Goal: Connect with others: Connect with others

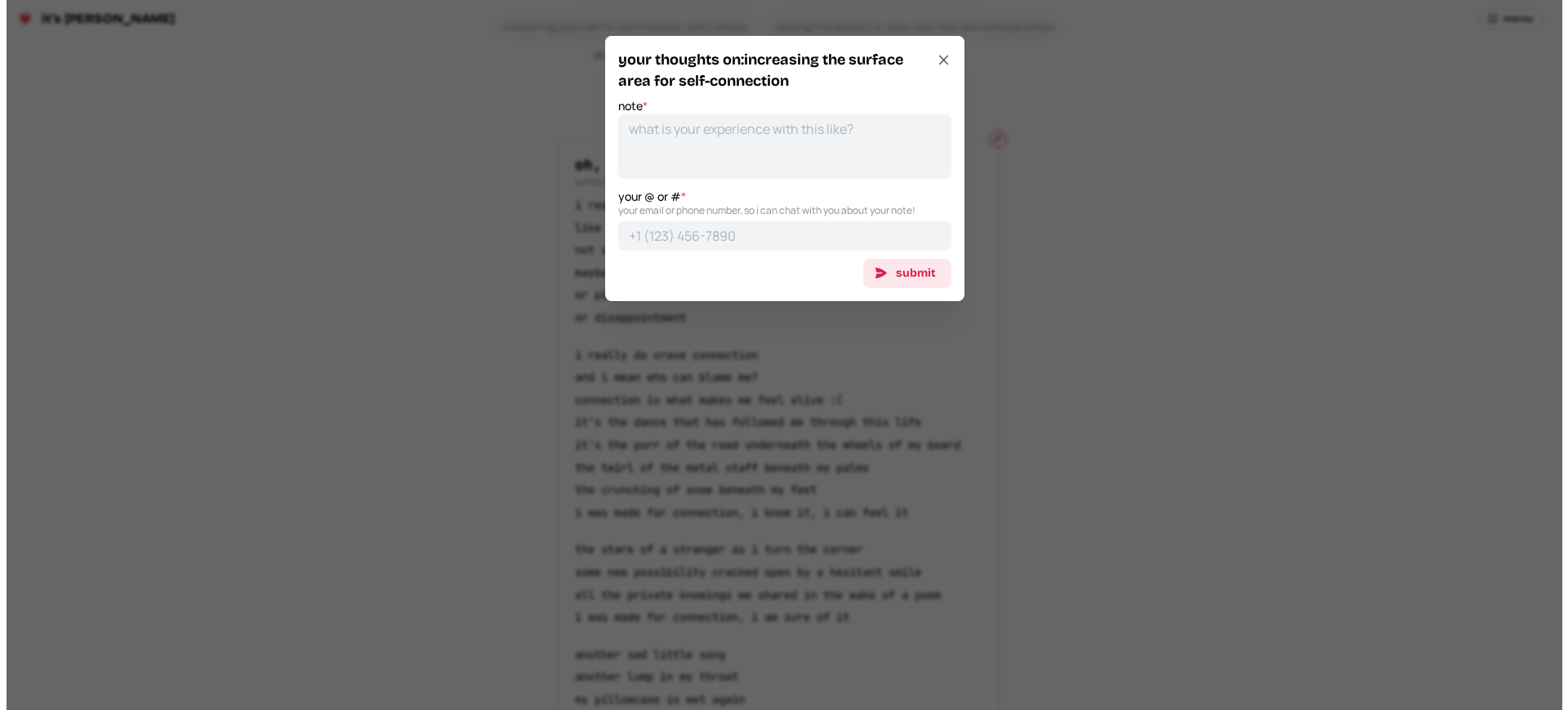
scroll to position [41, 0]
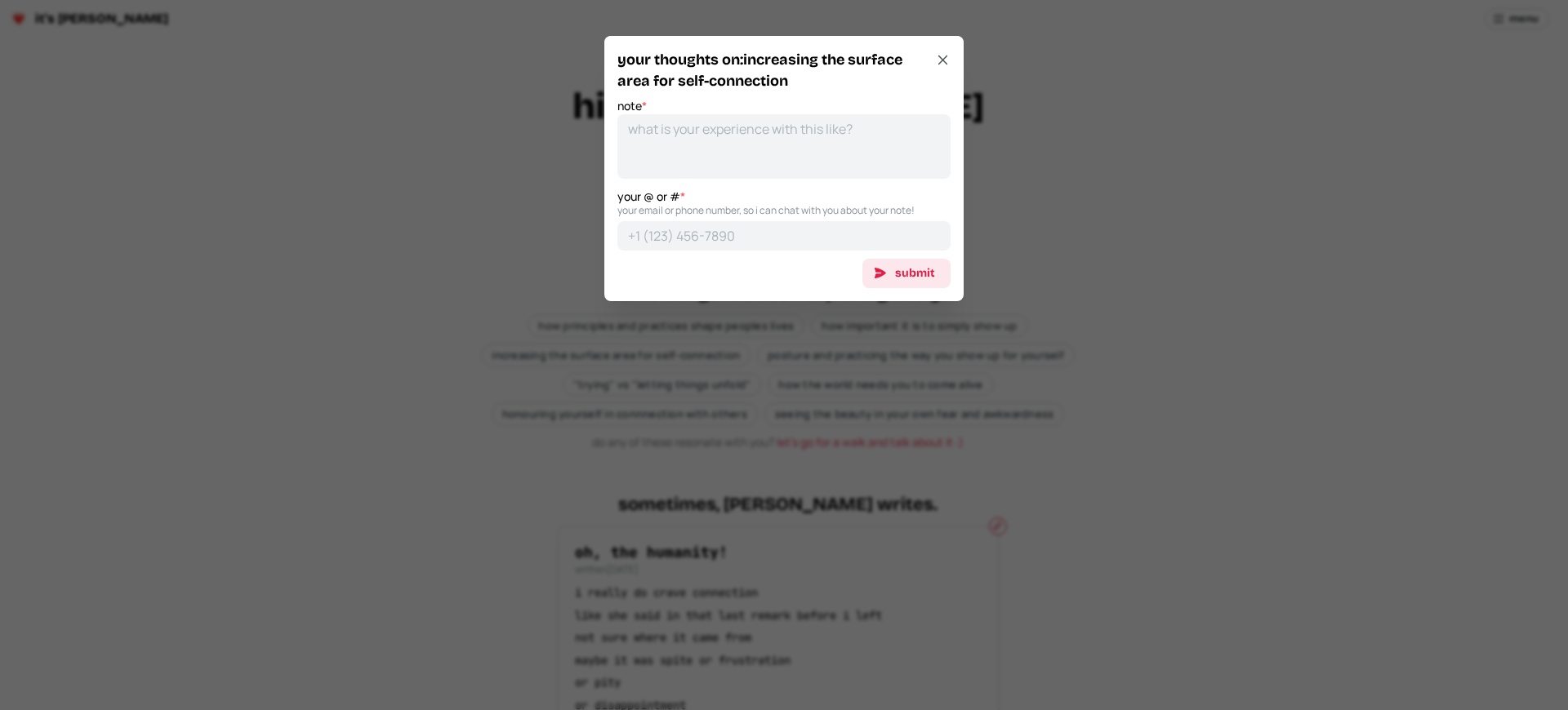
click at [617, 355] on div at bounding box center [784, 355] width 1568 height 710
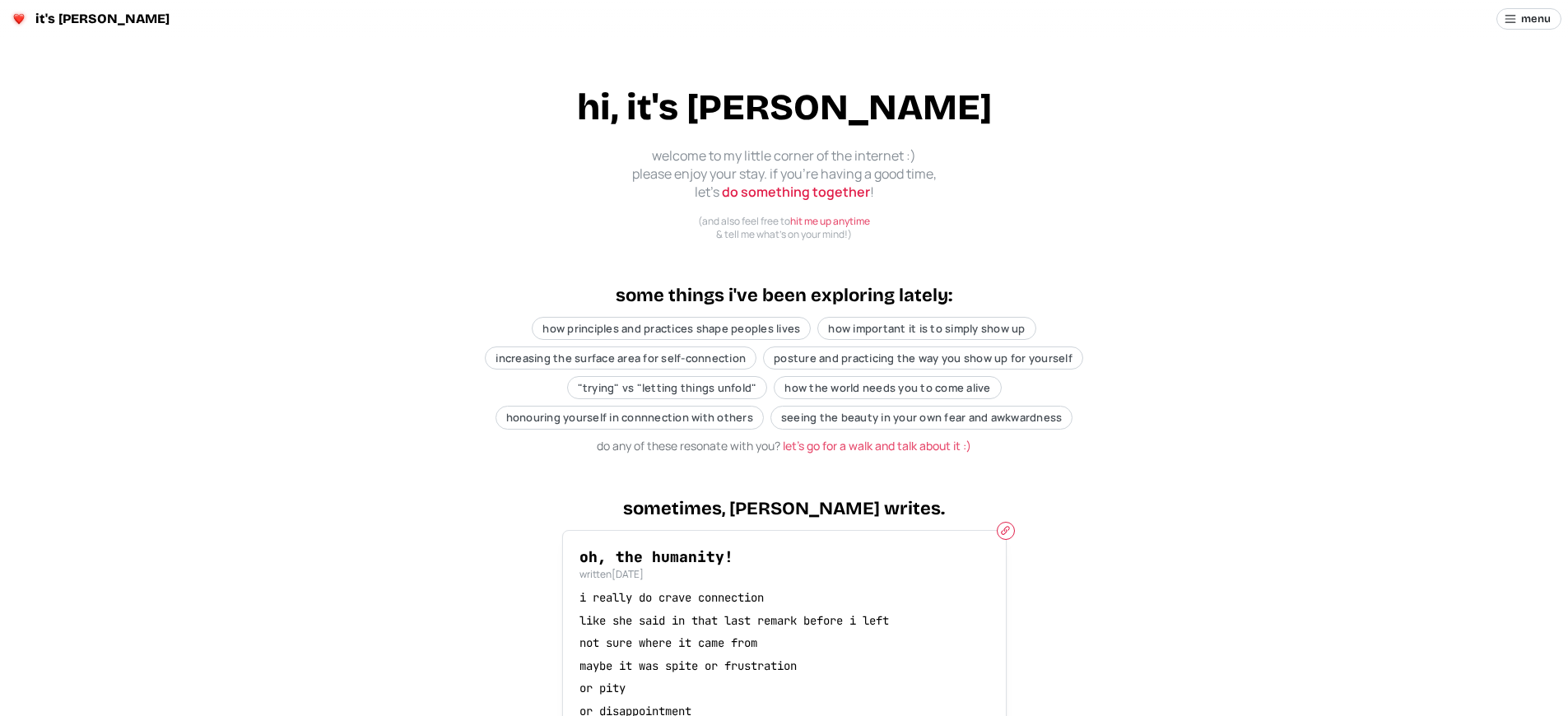
click at [622, 358] on span "increasing the surface area for self-connection" at bounding box center [621, 358] width 250 height 15
type textarea "x"
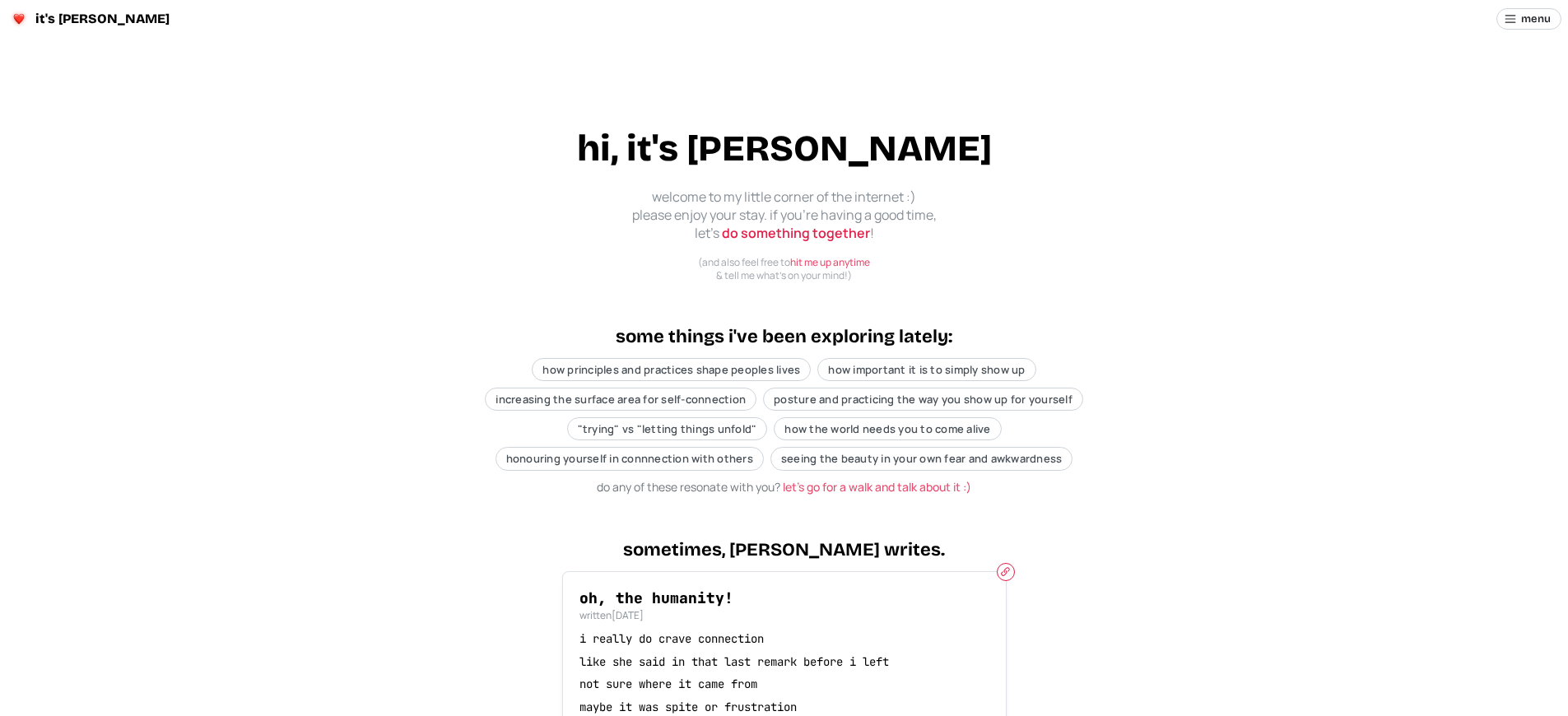
click at [783, 639] on p "i really do crave connection" at bounding box center [784, 640] width 410 height 17
click at [622, 399] on span "increasing the surface area for self-connection" at bounding box center [621, 399] width 250 height 15
click at [622, 399] on div at bounding box center [790, 358] width 1580 height 716
click at [622, 399] on span "increasing the surface area for self-connection" at bounding box center [621, 399] width 250 height 15
click at [622, 399] on div at bounding box center [790, 358] width 1580 height 716
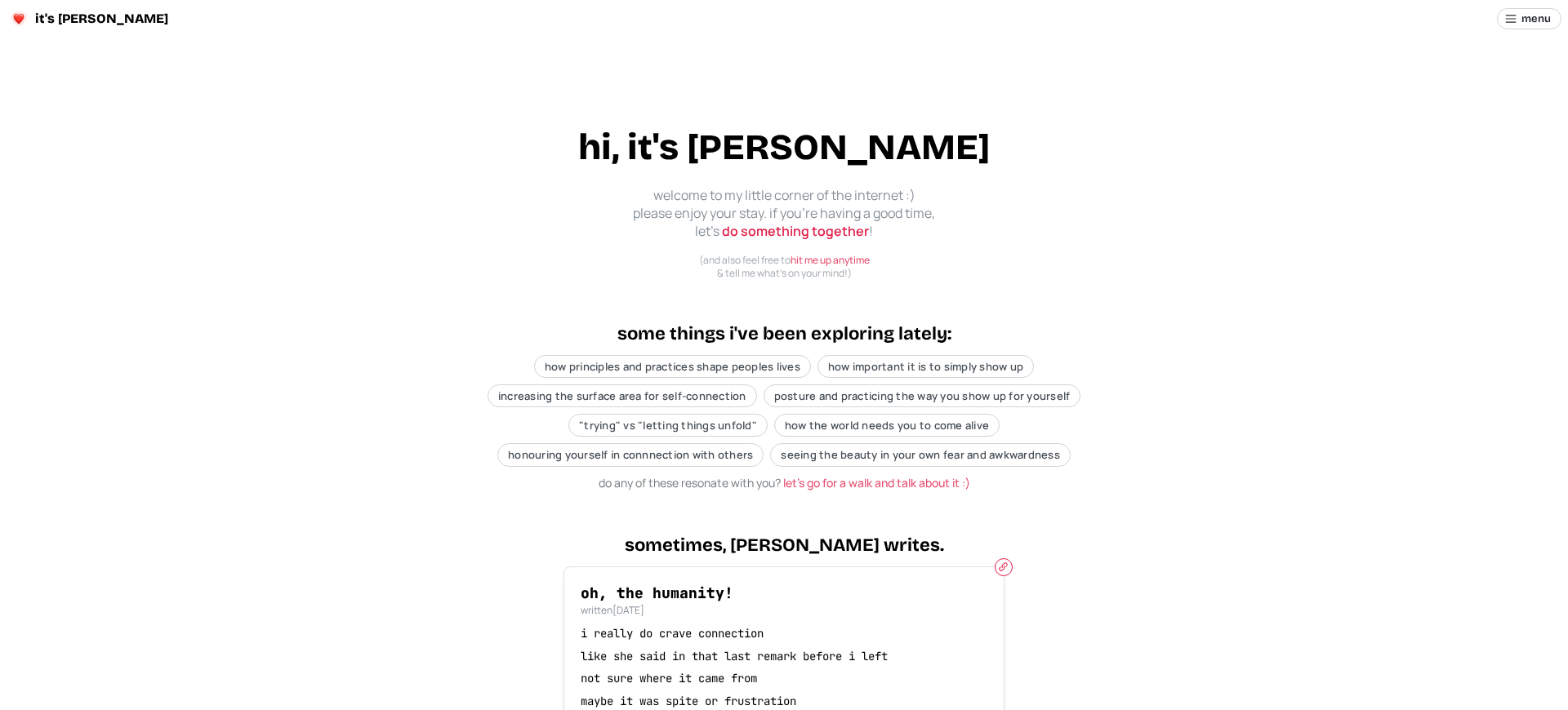
click at [617, 396] on div at bounding box center [784, 355] width 1568 height 710
click at [617, 396] on span "increasing the surface area for self-connection" at bounding box center [616, 396] width 248 height 15
type textarea "x"
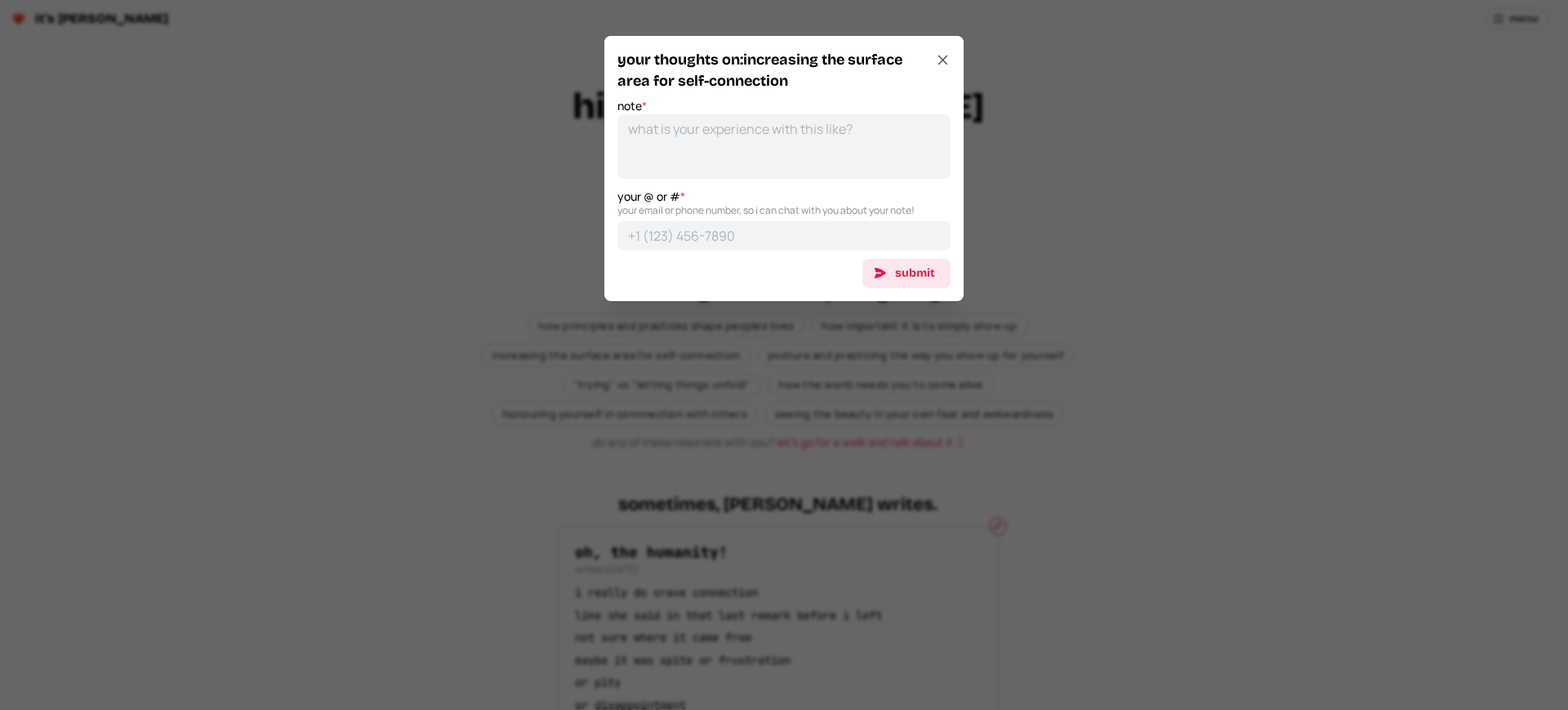
scroll to position [0, 0]
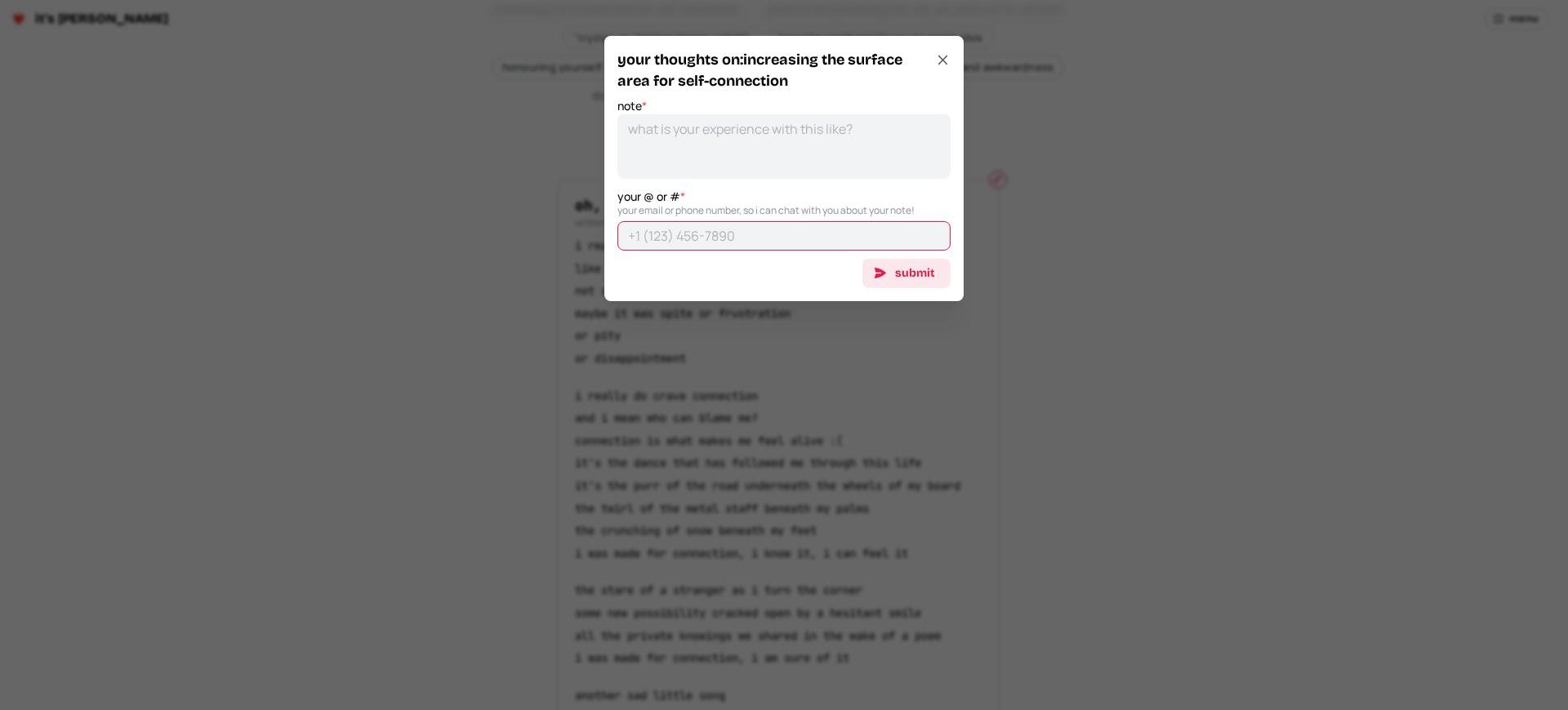
click at [777, 245] on input "your @ or # *" at bounding box center [784, 236] width 333 height 30
type textarea "x"
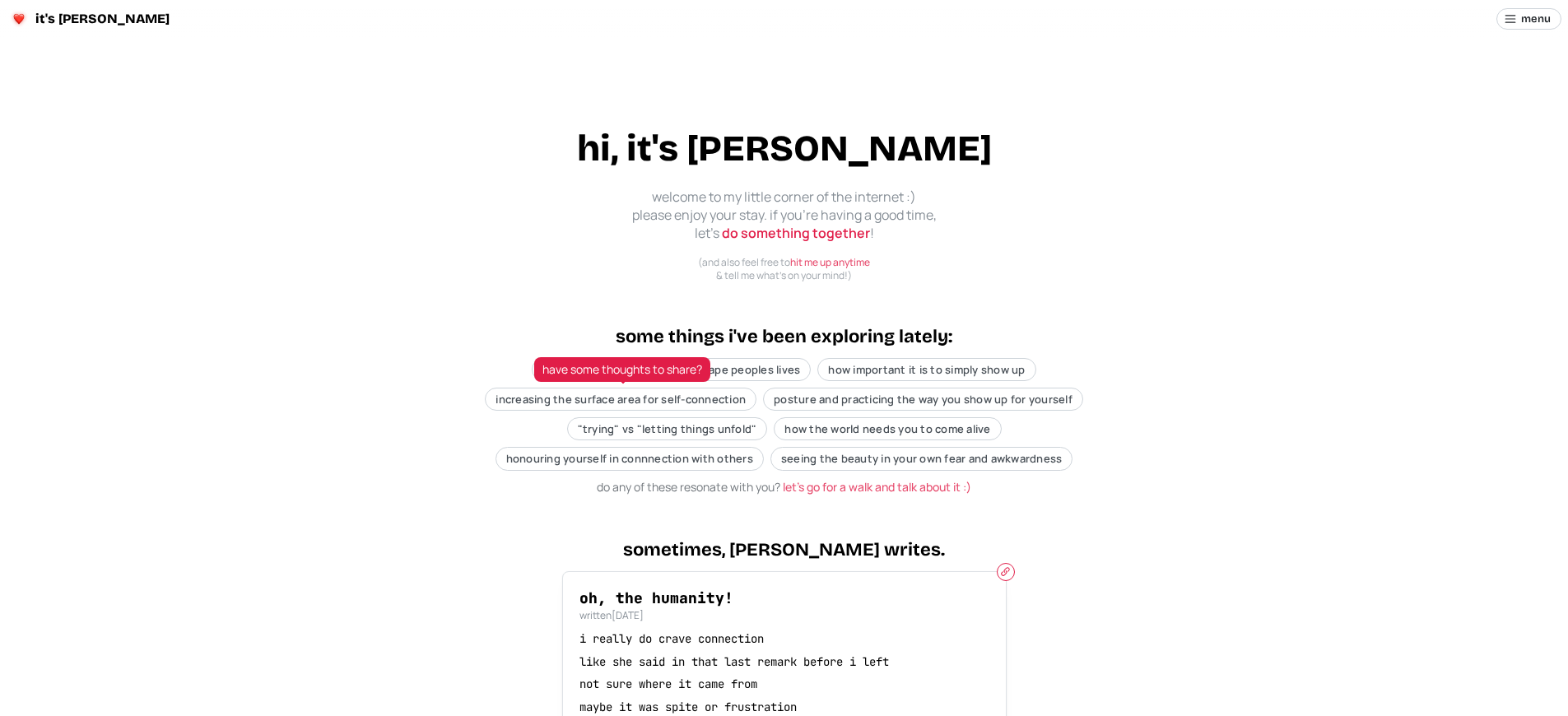
click at [783, 639] on p "i really do crave connection" at bounding box center [784, 640] width 410 height 17
click at [622, 399] on span "increasing the surface area for self-connection" at bounding box center [621, 399] width 250 height 15
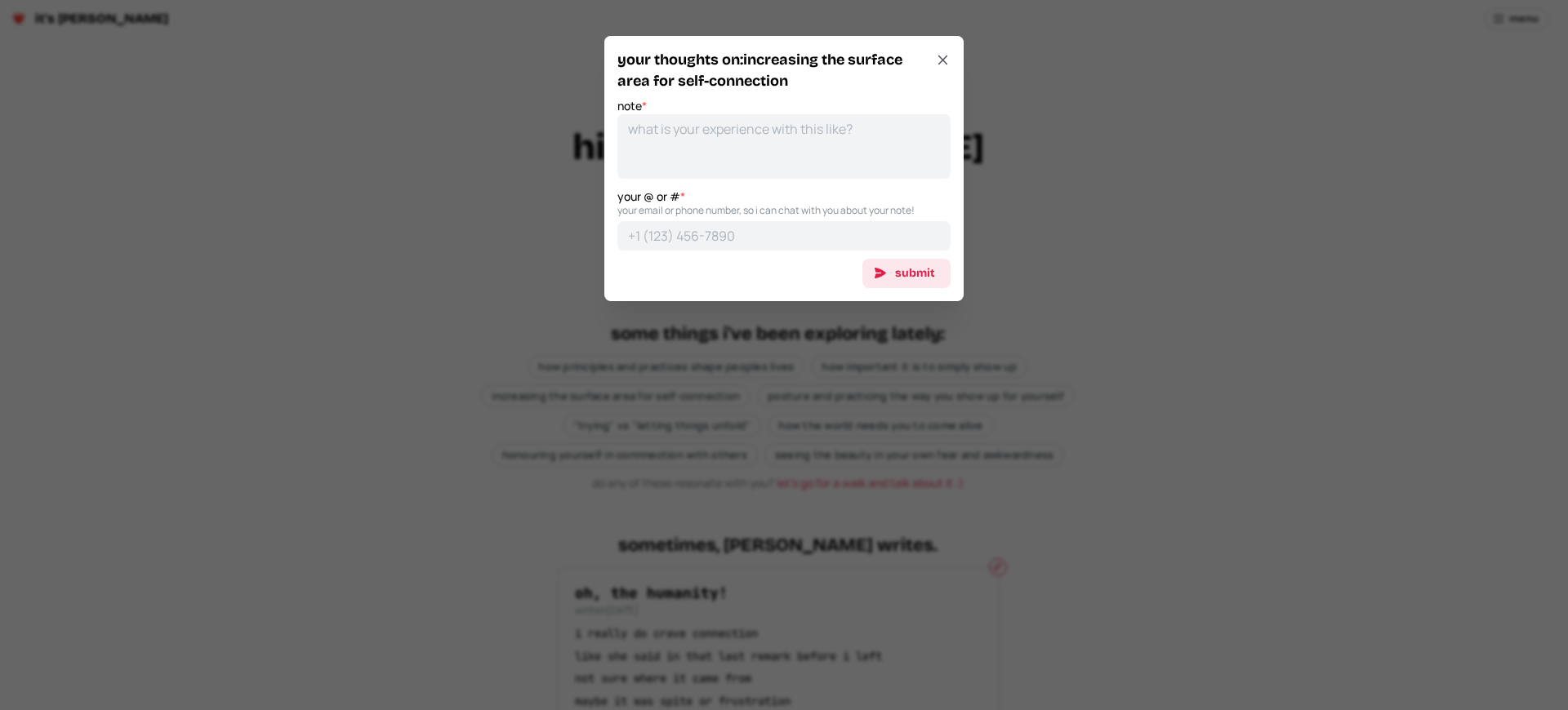
scroll to position [41, 0]
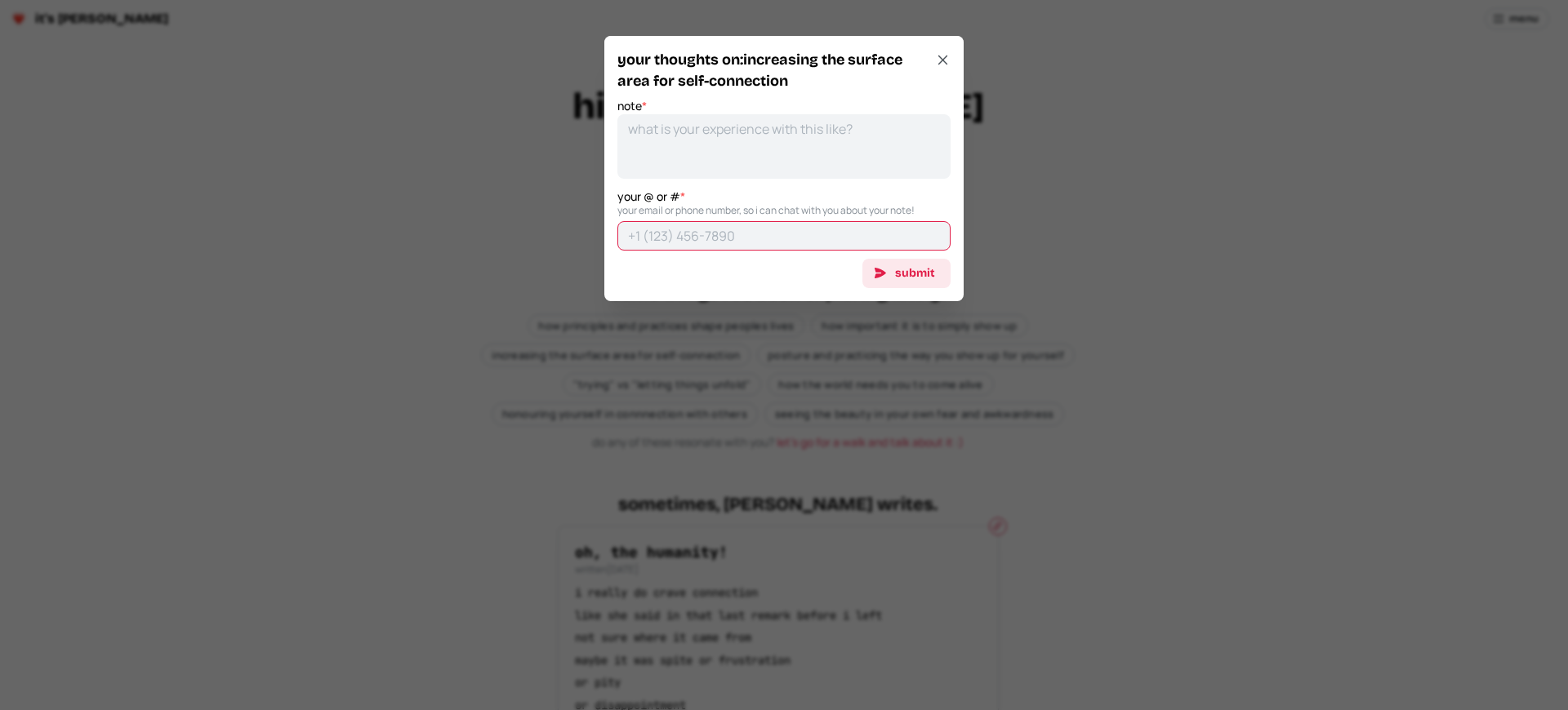
click at [777, 245] on input "your @ or # *" at bounding box center [784, 236] width 333 height 30
type textarea "x"
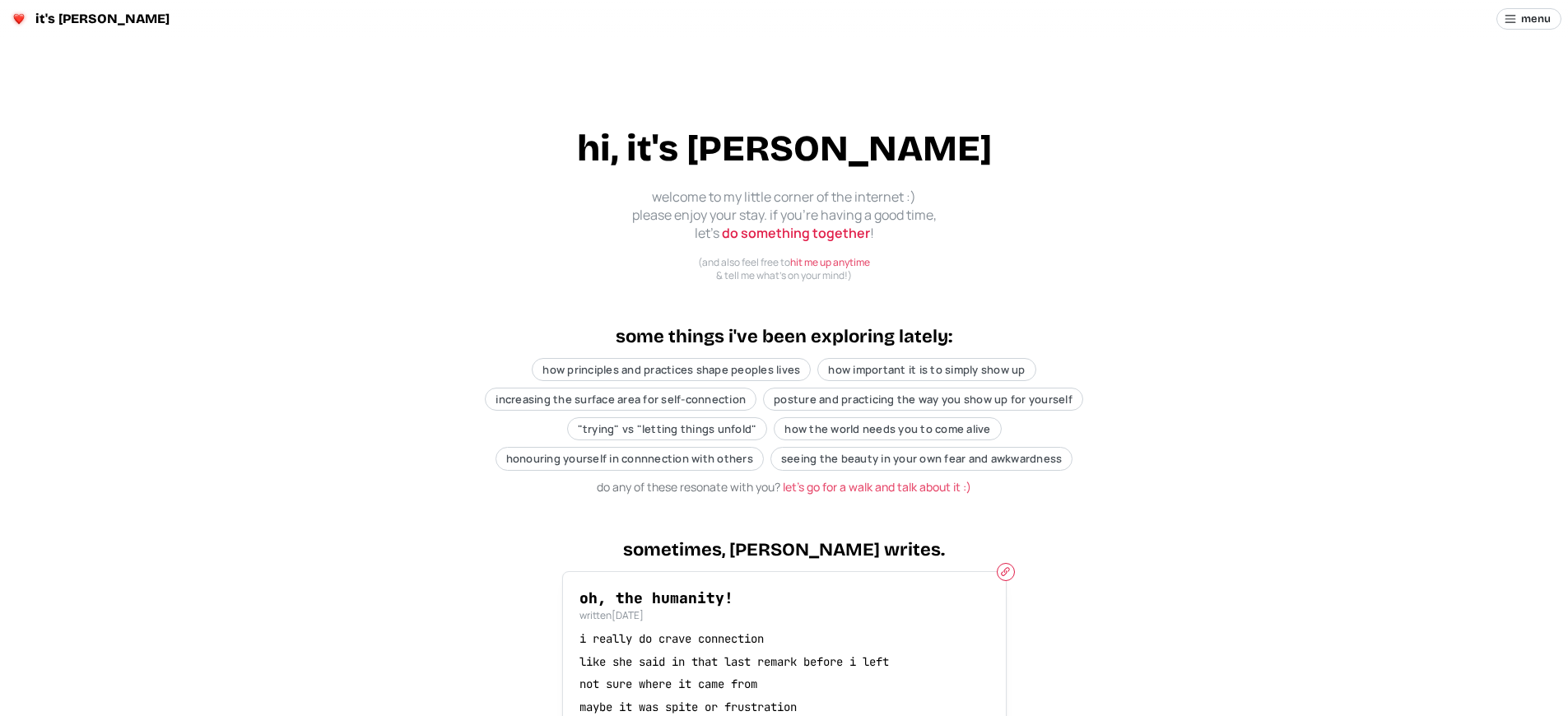
click at [622, 399] on span "increasing the surface area for self-connection" at bounding box center [621, 399] width 250 height 15
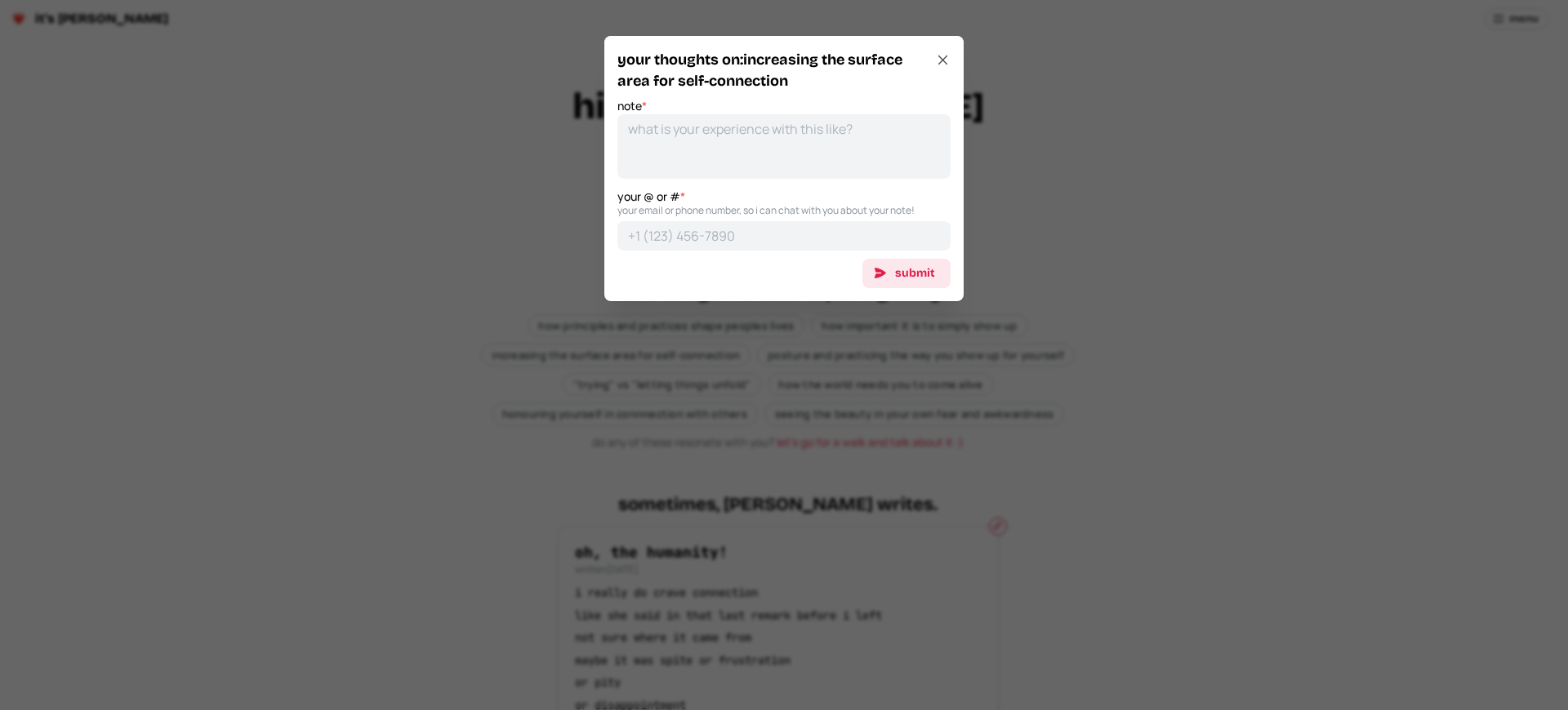
scroll to position [388, 0]
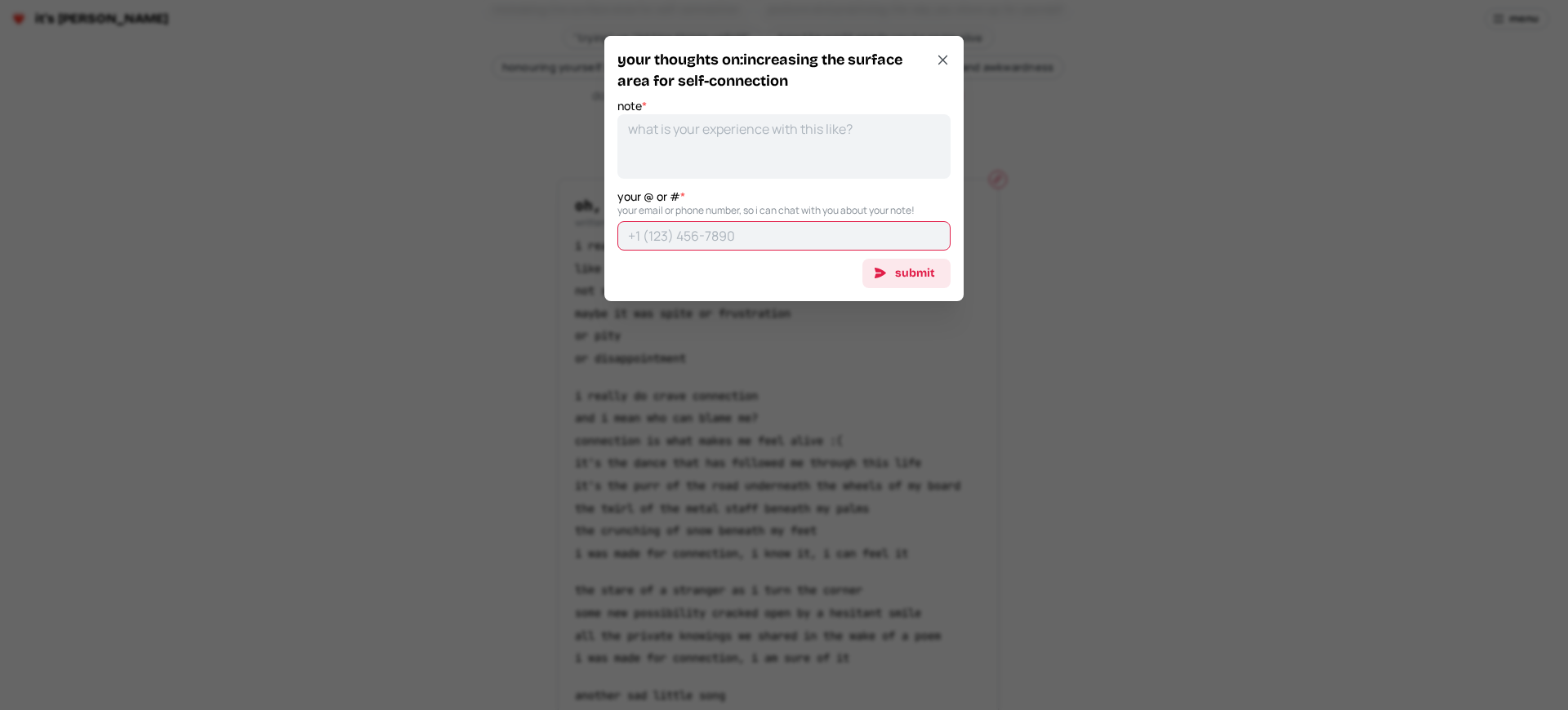
click at [777, 245] on input "your @ or # *" at bounding box center [784, 236] width 333 height 30
type textarea "x"
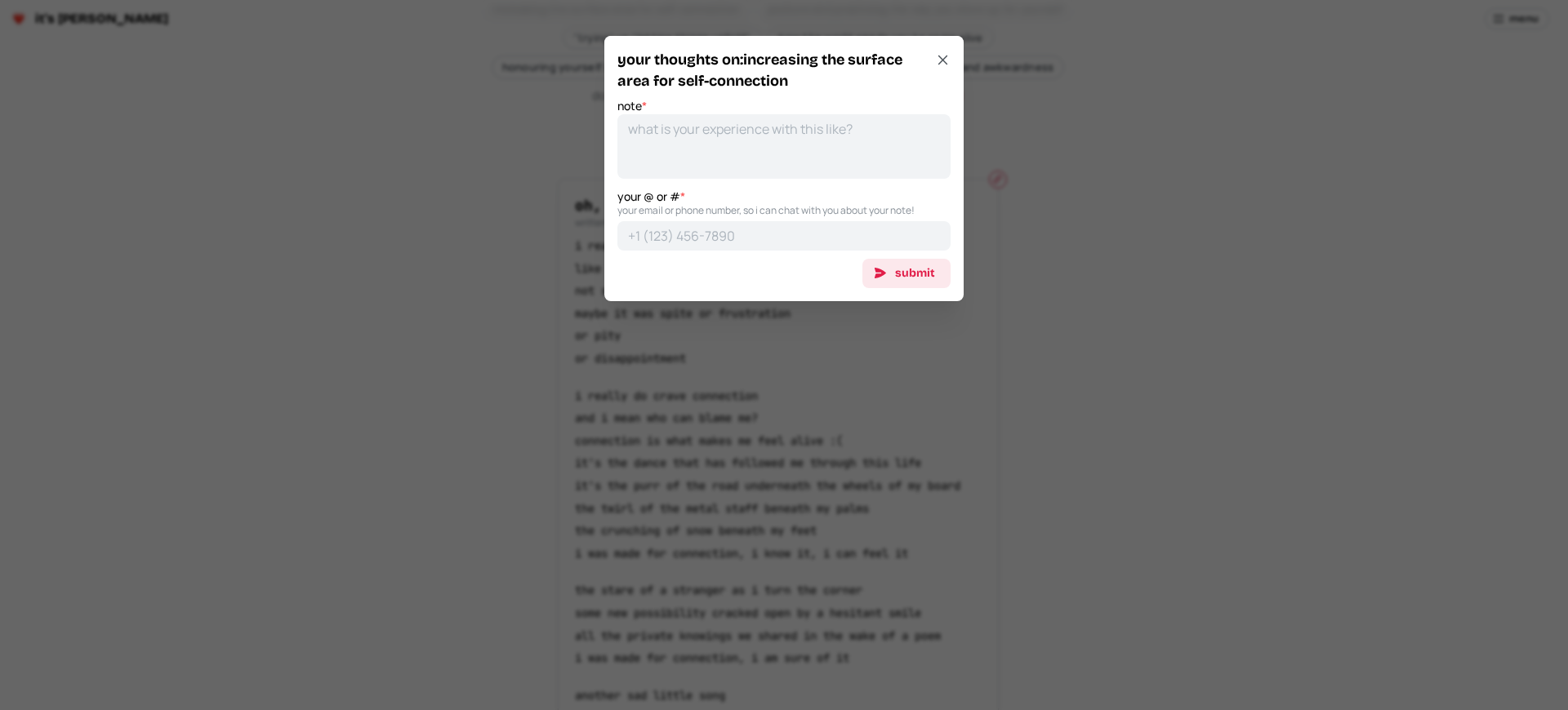
scroll to position [0, 0]
click at [777, 396] on div at bounding box center [784, 355] width 1568 height 710
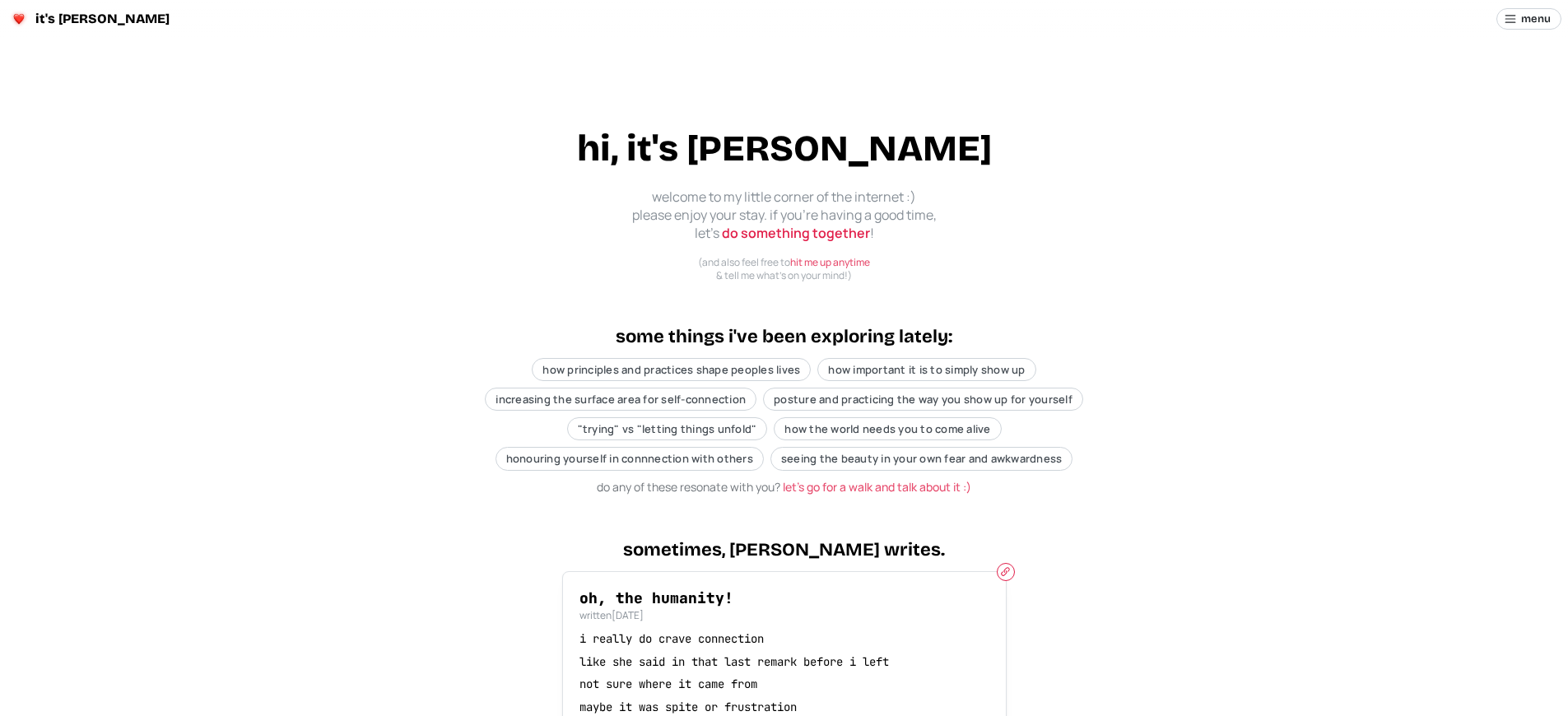
click at [783, 639] on p "i really do crave connection" at bounding box center [784, 640] width 410 height 17
click at [622, 399] on span "increasing the surface area for self-connection" at bounding box center [621, 399] width 250 height 15
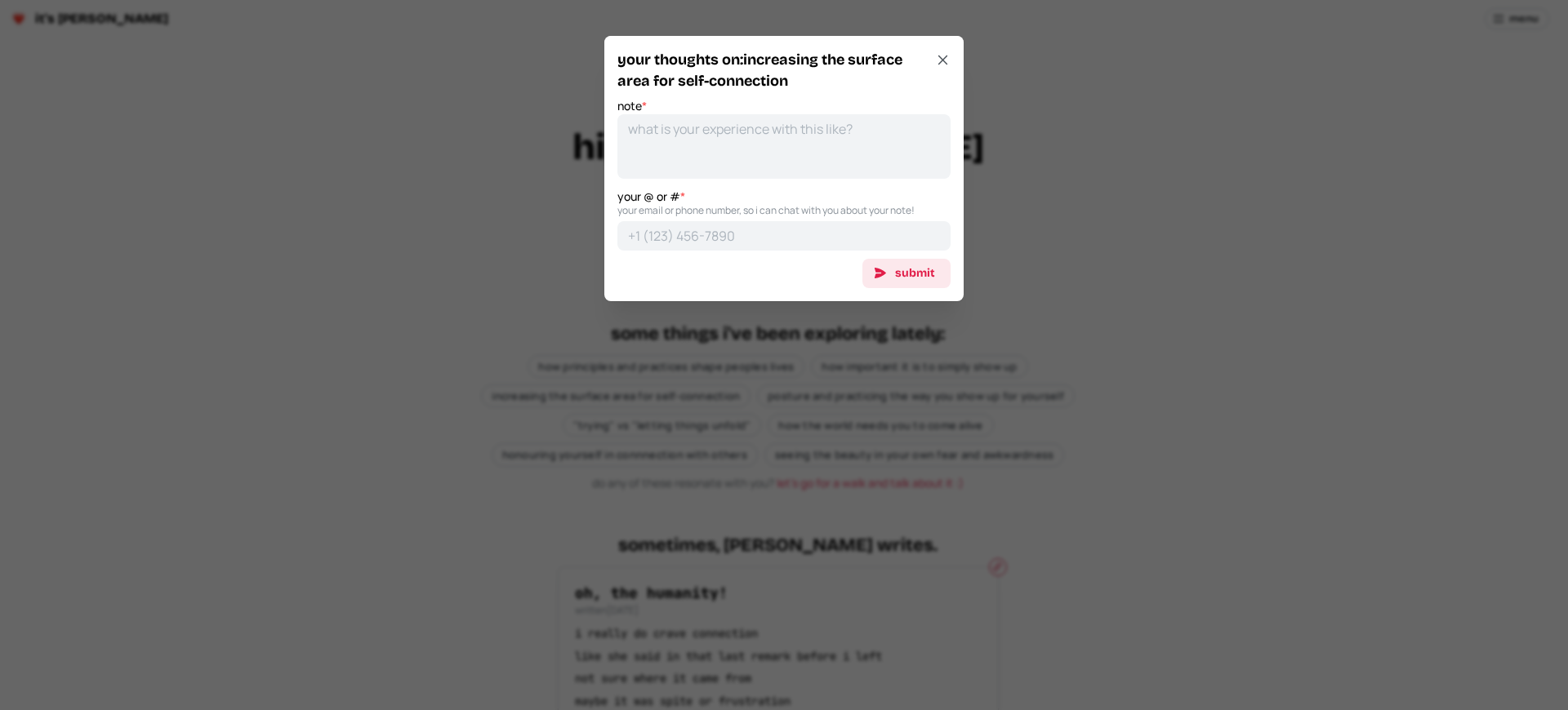
click at [777, 355] on div at bounding box center [784, 355] width 1568 height 710
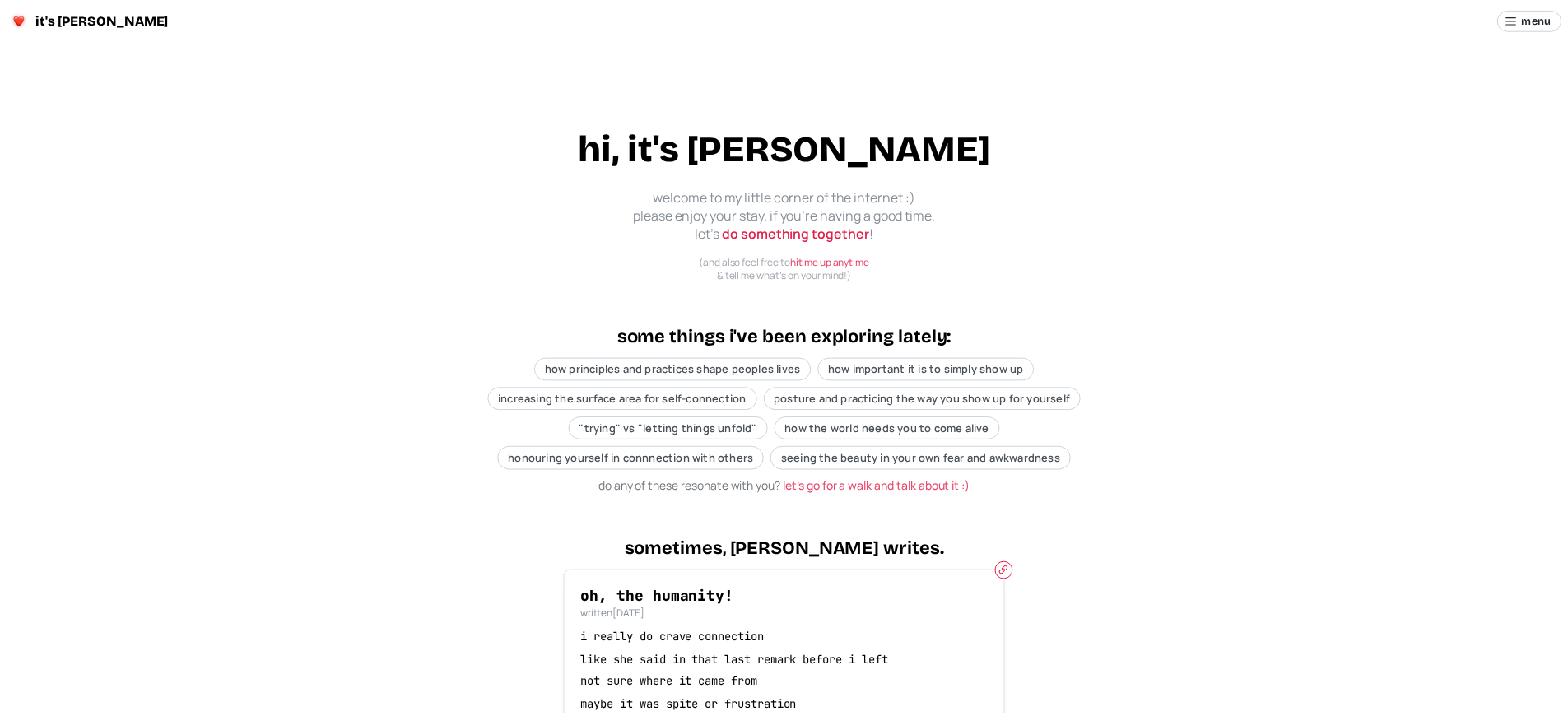
scroll to position [433, 0]
click at [622, 399] on span "increasing the surface area for self-connection" at bounding box center [621, 399] width 250 height 15
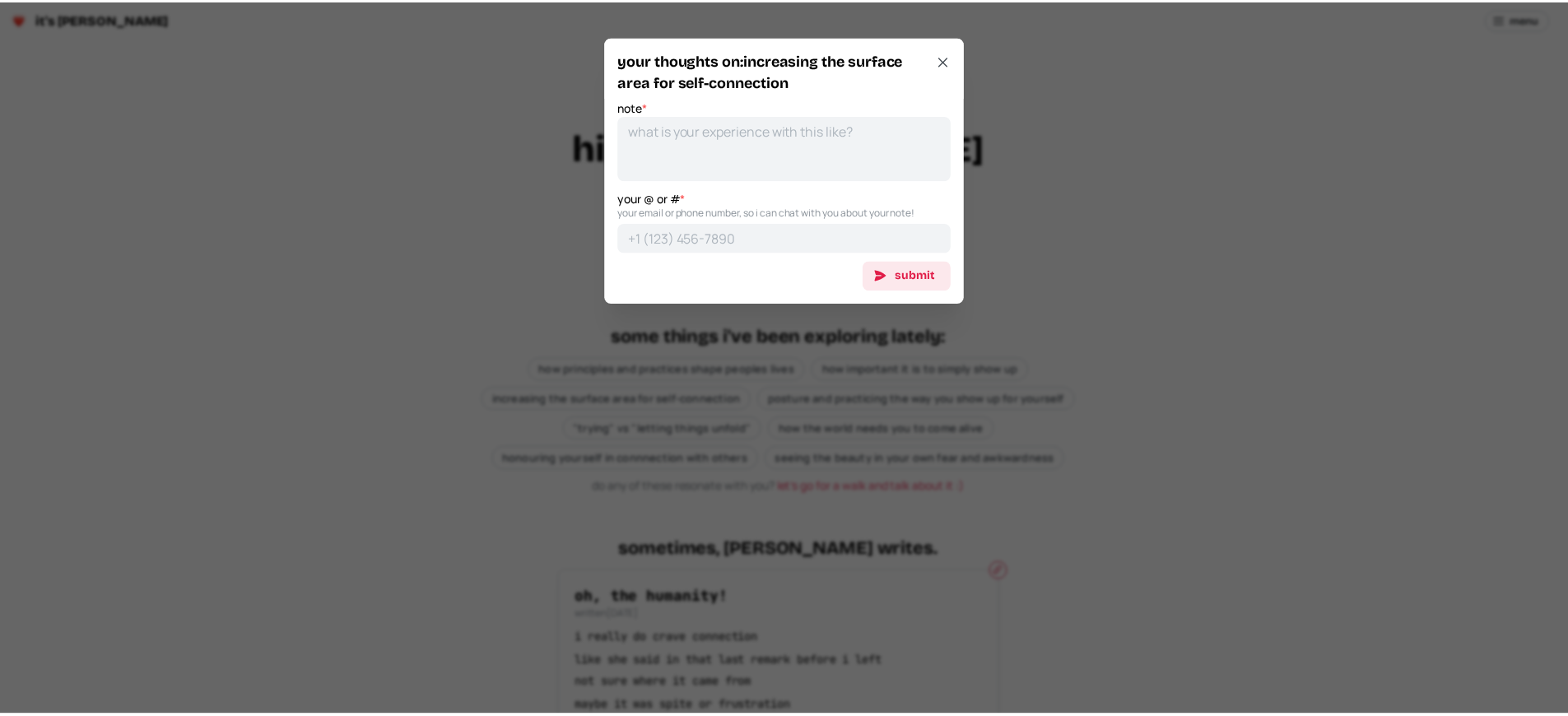
scroll to position [391, 0]
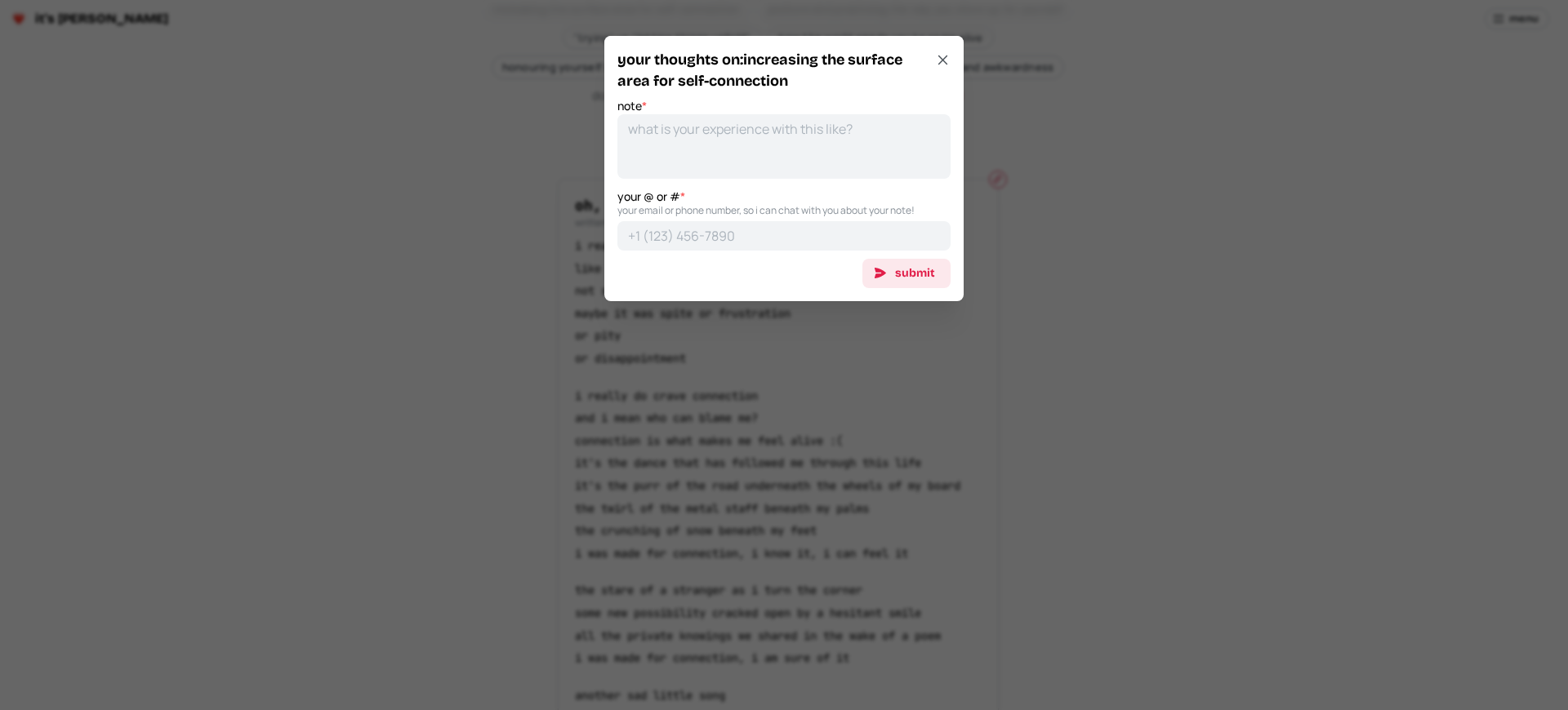
click at [777, 396] on div at bounding box center [784, 355] width 1568 height 710
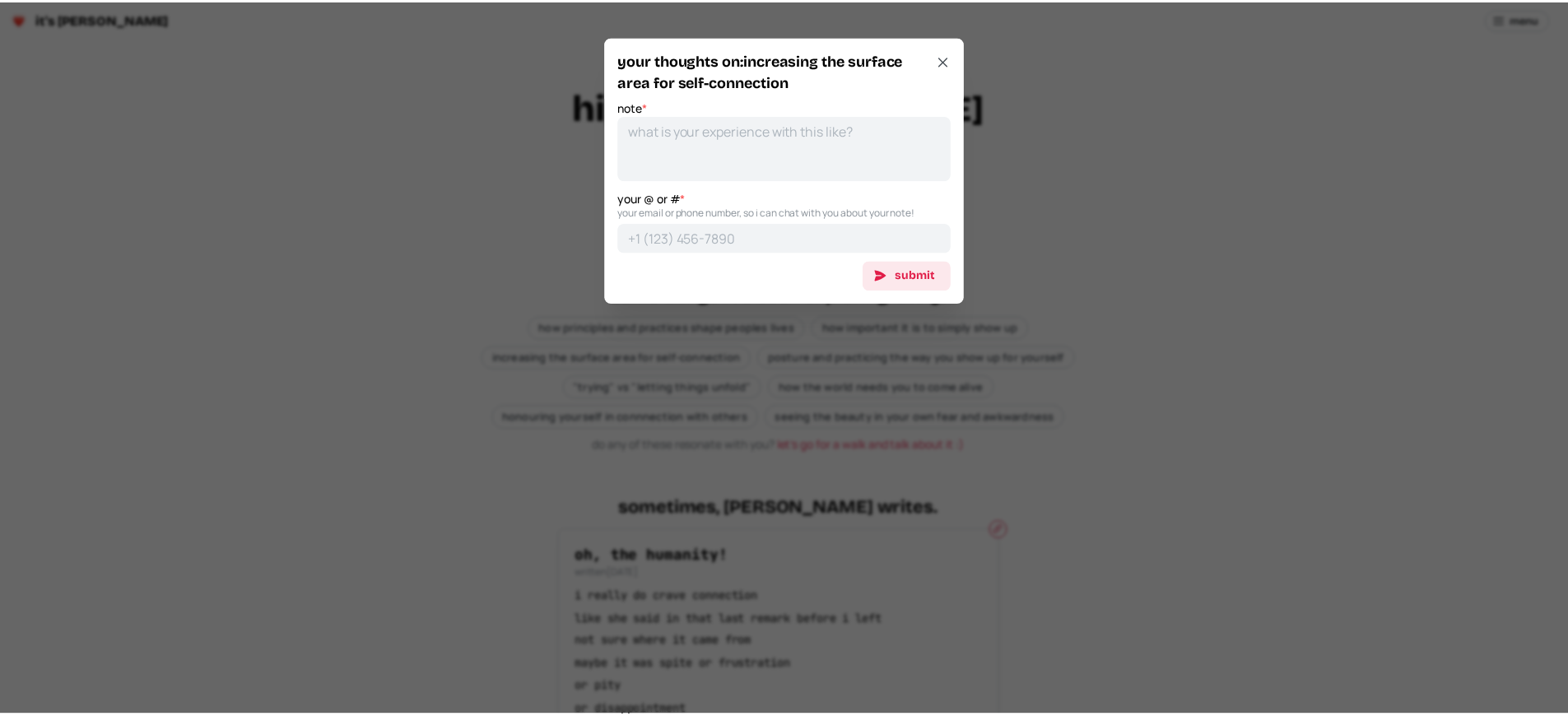
scroll to position [0, 0]
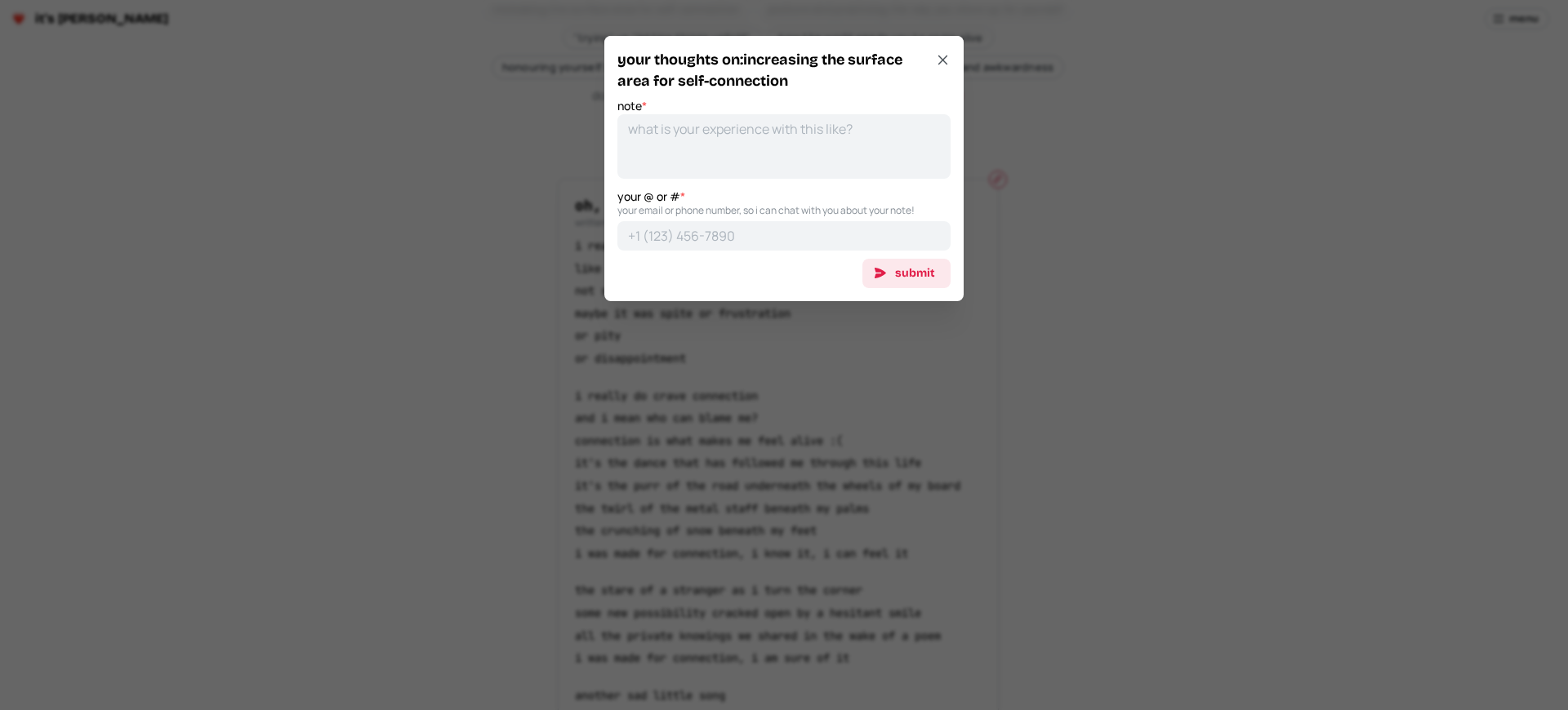
click at [777, 441] on div at bounding box center [784, 355] width 1568 height 710
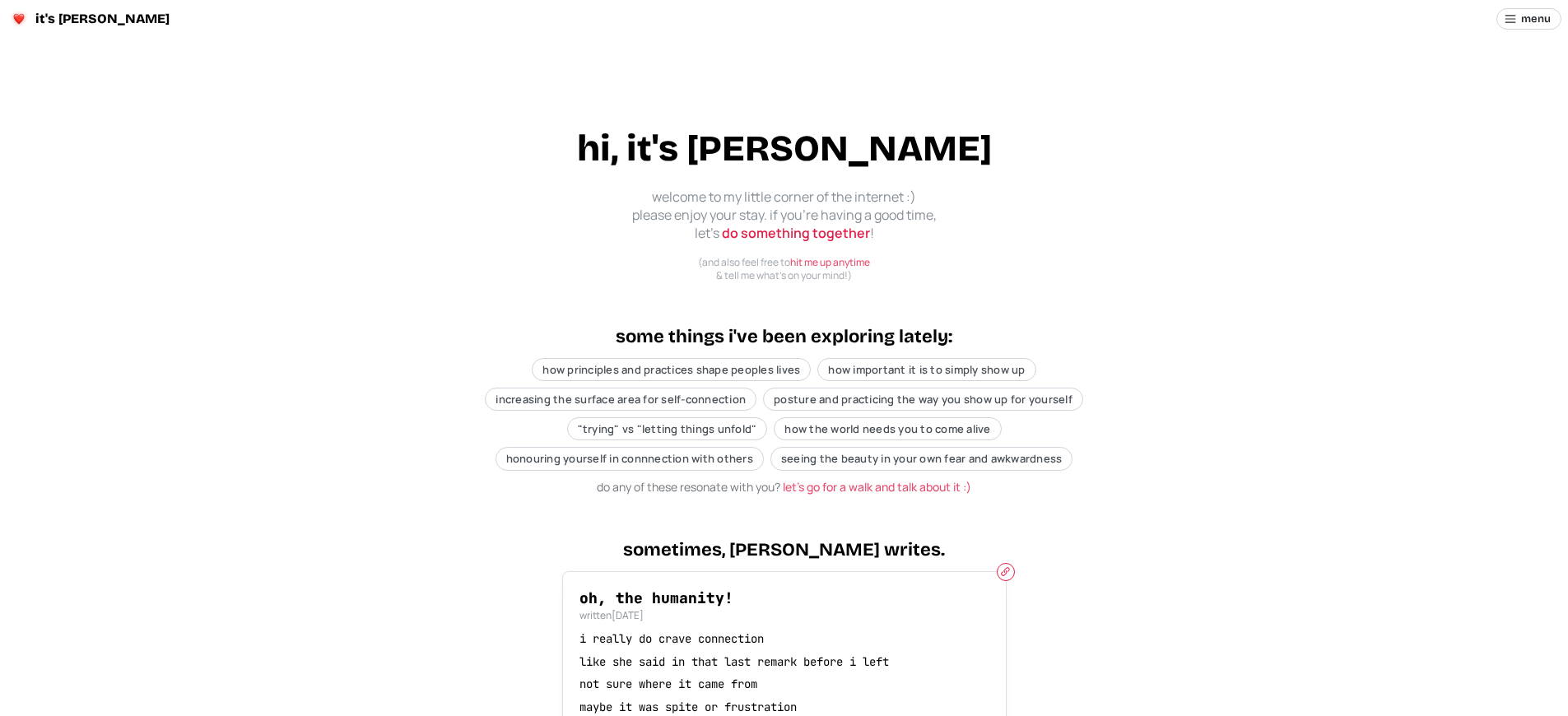
click at [783, 639] on p "i really do crave connection" at bounding box center [784, 640] width 410 height 17
click at [622, 399] on span "increasing the surface area for self-connection" at bounding box center [621, 399] width 250 height 15
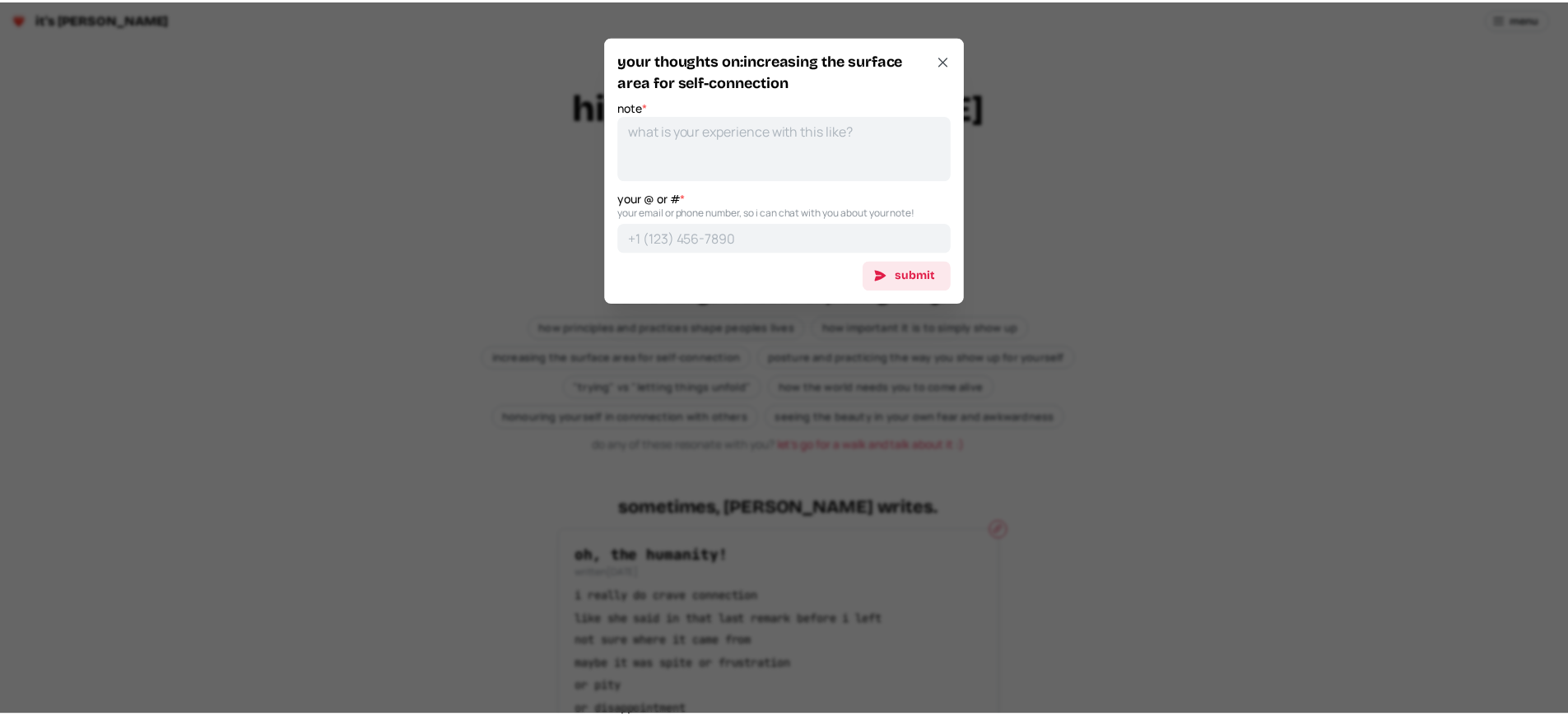
scroll to position [391, 0]
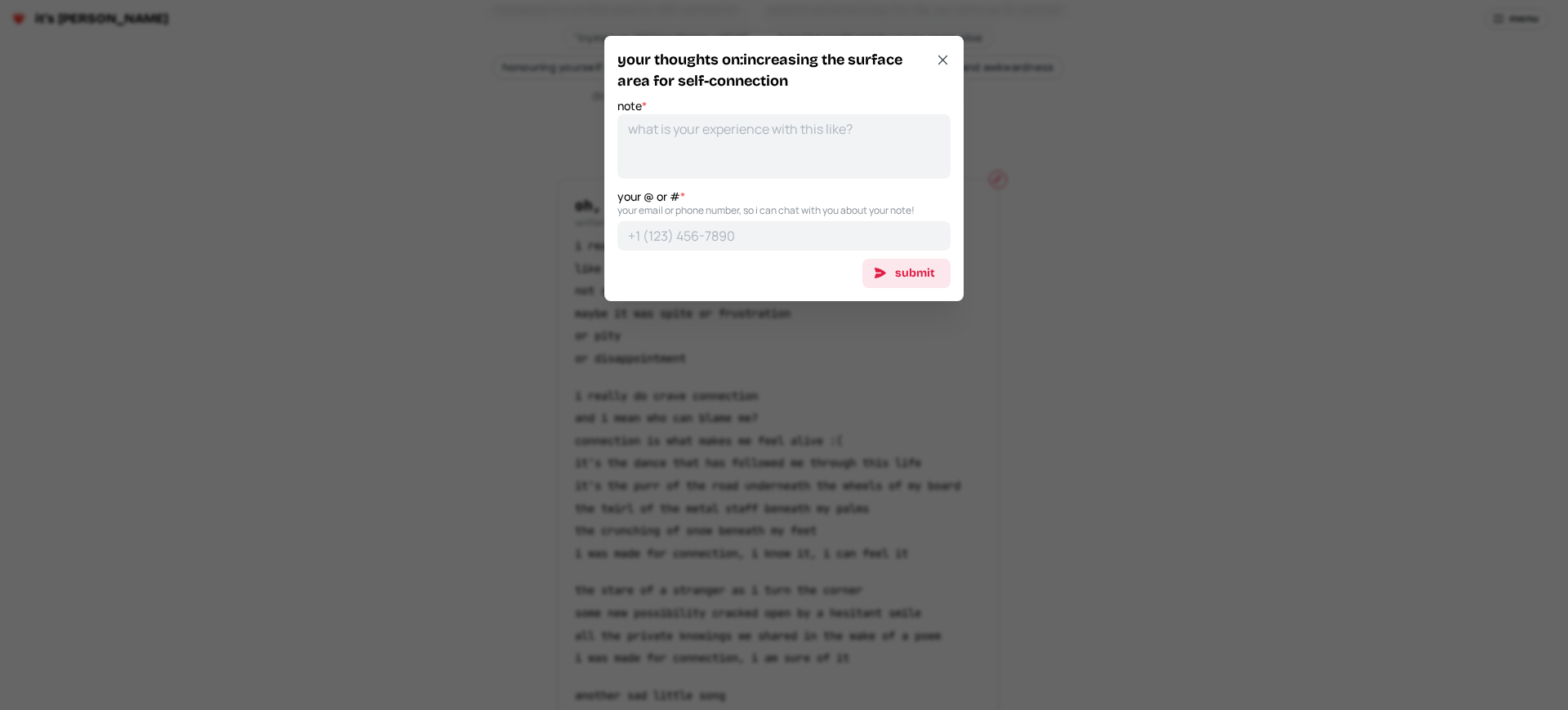
click at [777, 441] on div at bounding box center [784, 355] width 1568 height 710
